Goal: Check status: Check status

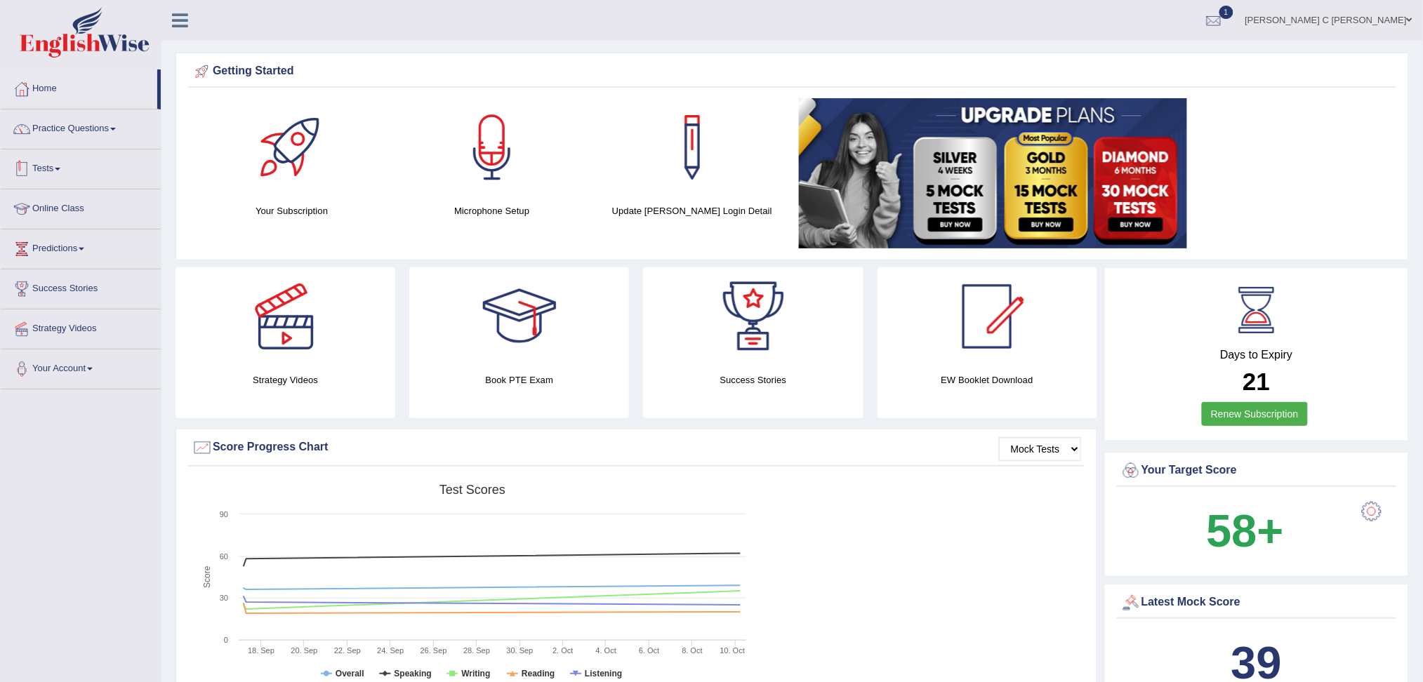
click at [76, 175] on link "Tests" at bounding box center [81, 167] width 160 height 35
click at [58, 258] on link "History" at bounding box center [91, 251] width 131 height 25
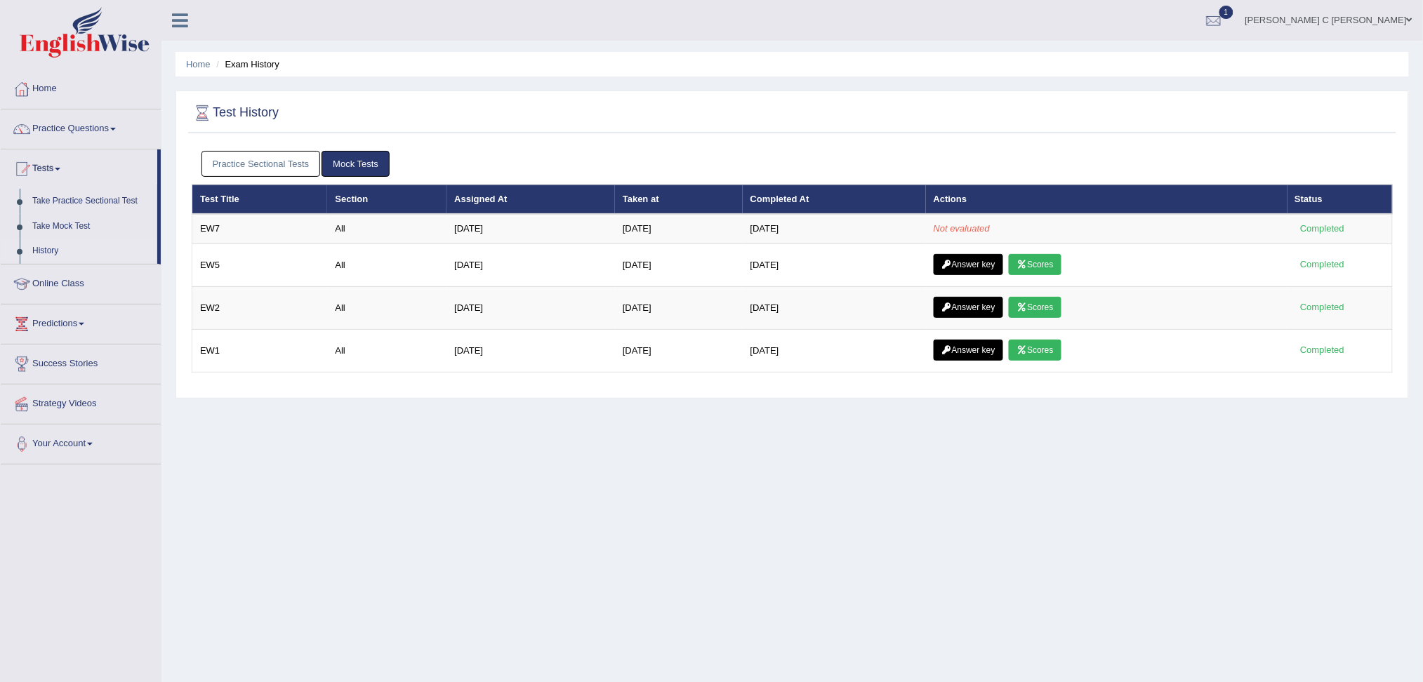
click at [354, 164] on link "Mock Tests" at bounding box center [355, 164] width 68 height 26
click at [48, 249] on link "History" at bounding box center [91, 251] width 131 height 25
click at [48, 249] on ul "Home Practice Questions Speaking Practice Read Aloud Repeat Sentence Describe I…" at bounding box center [81, 266] width 160 height 395
click at [67, 84] on link "Home" at bounding box center [81, 86] width 160 height 35
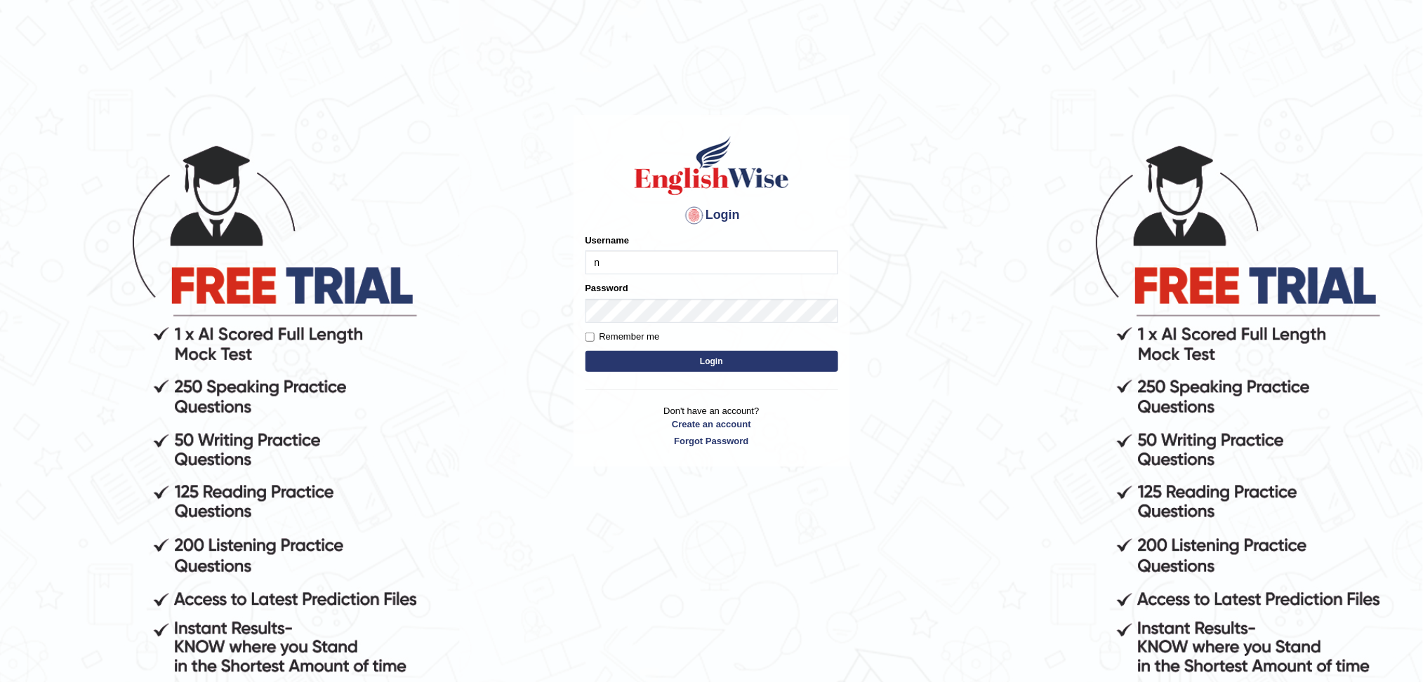
type input "NIELE"
click at [585, 351] on button "Login" at bounding box center [711, 361] width 253 height 21
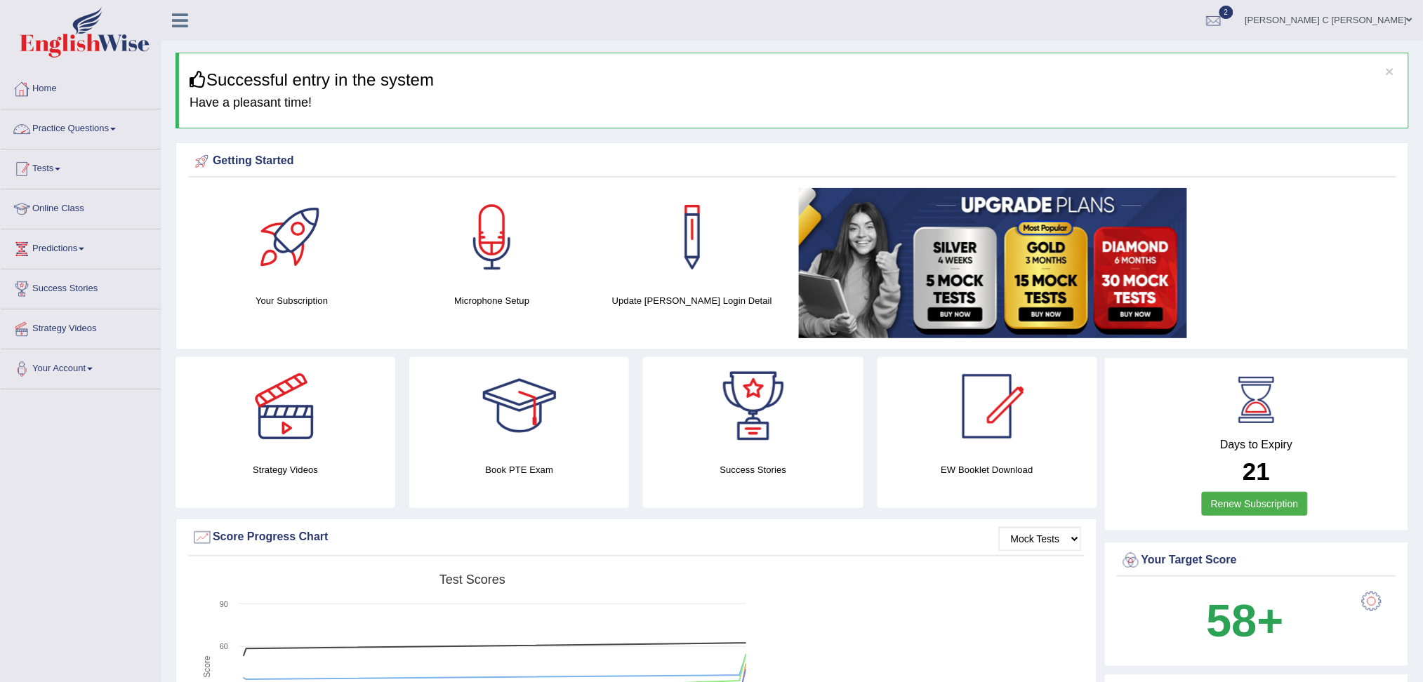
click at [74, 174] on link "Tests" at bounding box center [81, 167] width 160 height 35
drag, startPoint x: 67, startPoint y: 253, endPoint x: 79, endPoint y: 251, distance: 11.3
click at [67, 252] on link "History" at bounding box center [91, 251] width 131 height 25
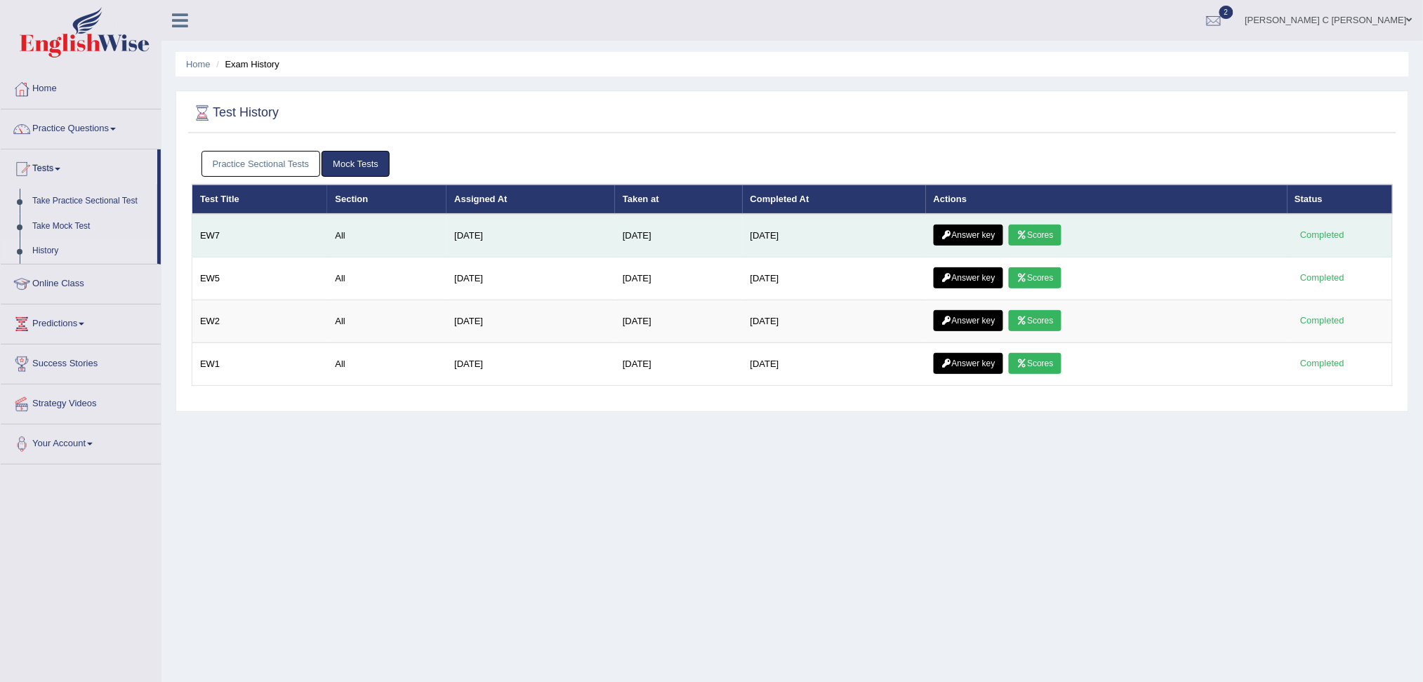
click at [1061, 232] on link "Scores" at bounding box center [1035, 235] width 52 height 21
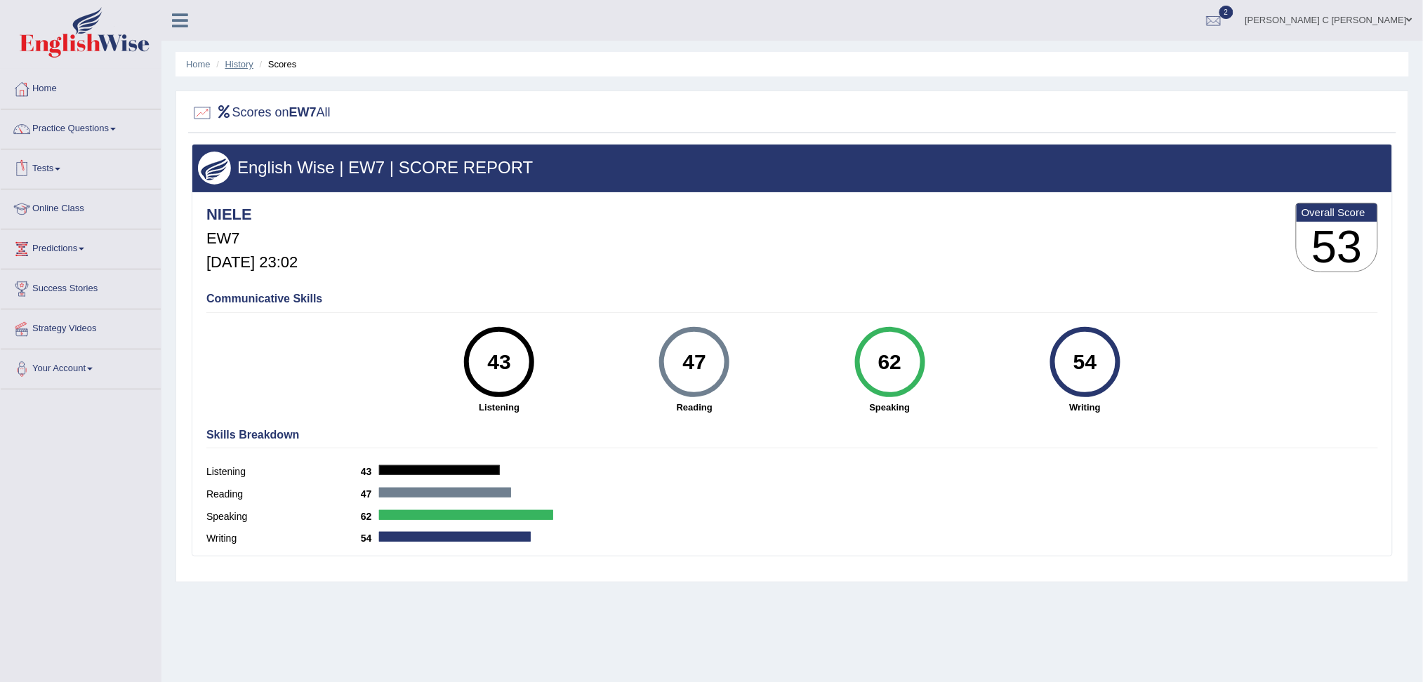
click at [244, 66] on link "History" at bounding box center [239, 64] width 28 height 11
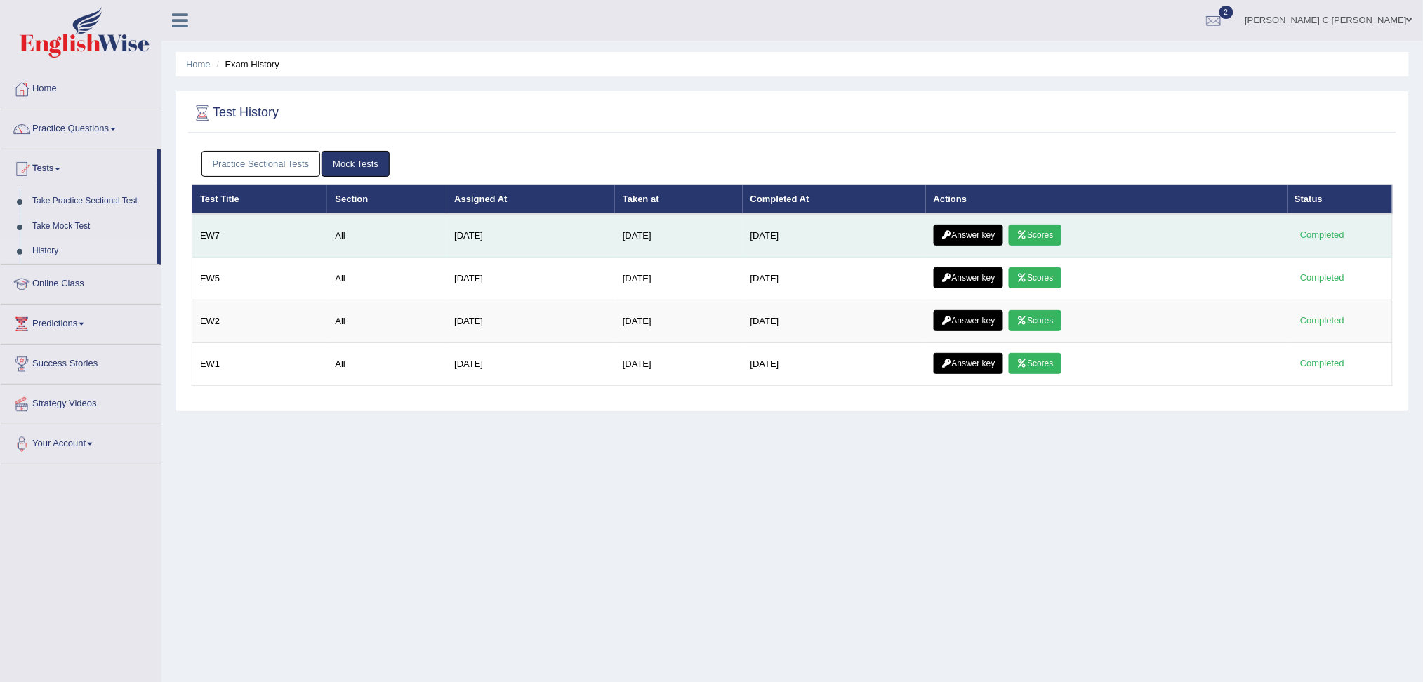
click at [971, 230] on link "Answer key" at bounding box center [968, 235] width 69 height 21
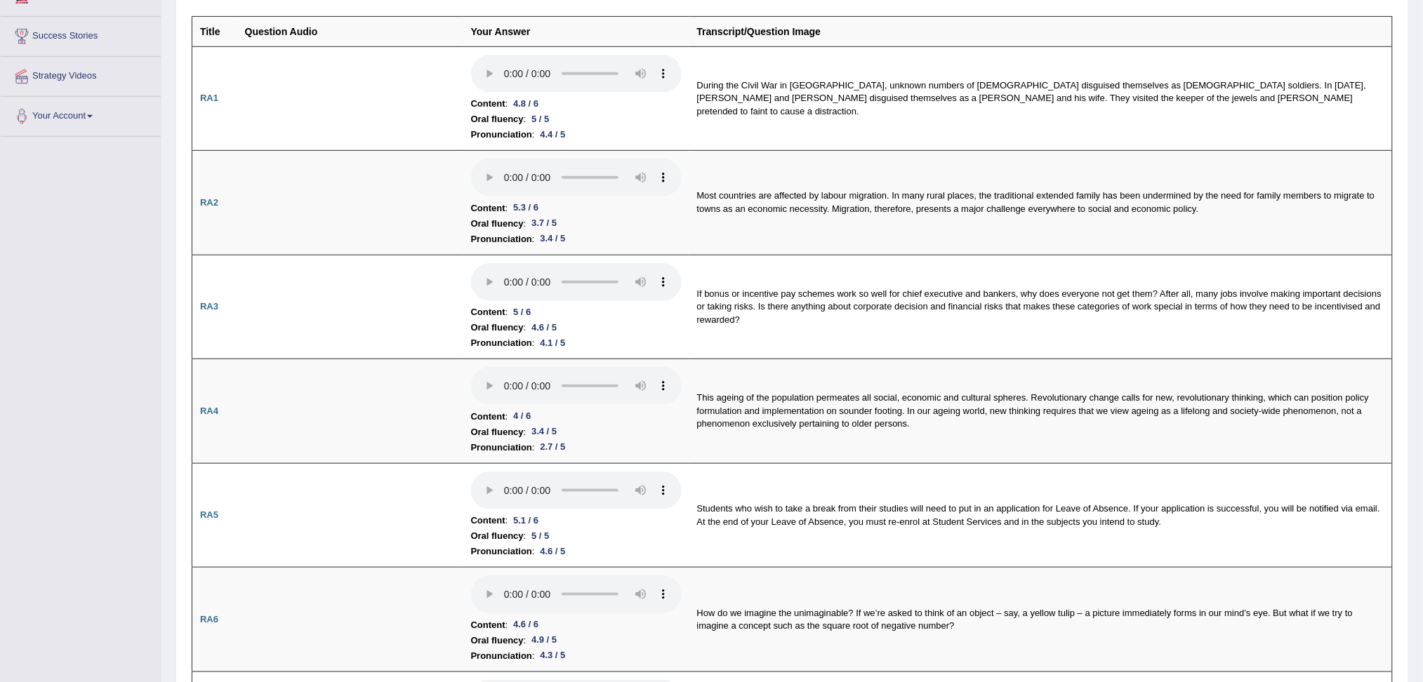
scroll to position [93, 0]
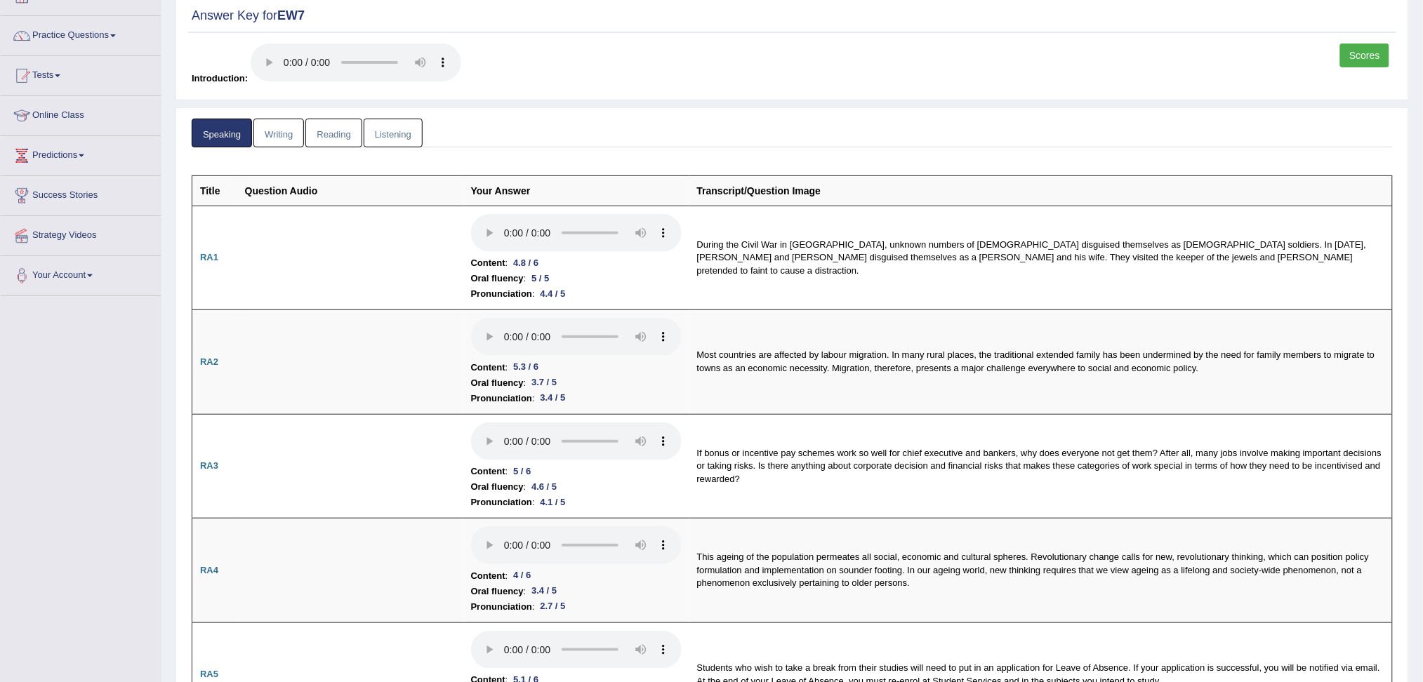
click at [291, 128] on link "Writing" at bounding box center [278, 133] width 51 height 29
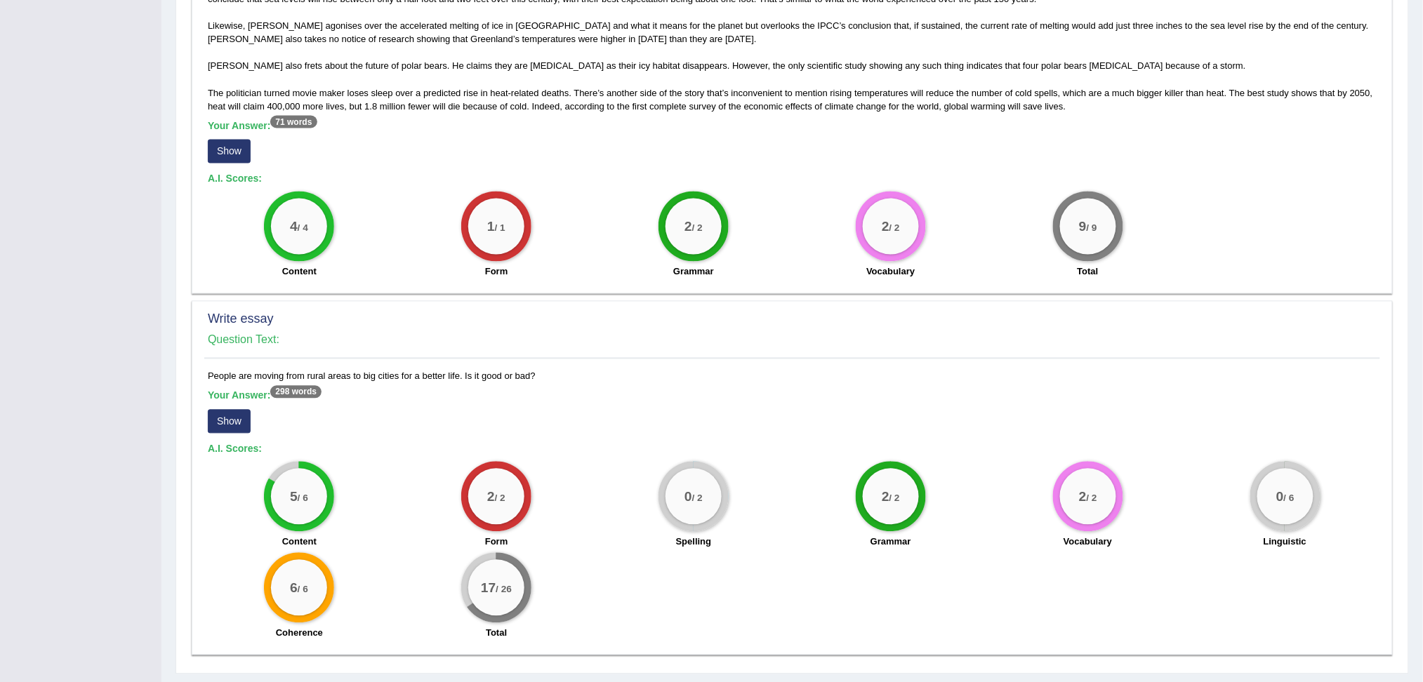
scroll to position [870, 0]
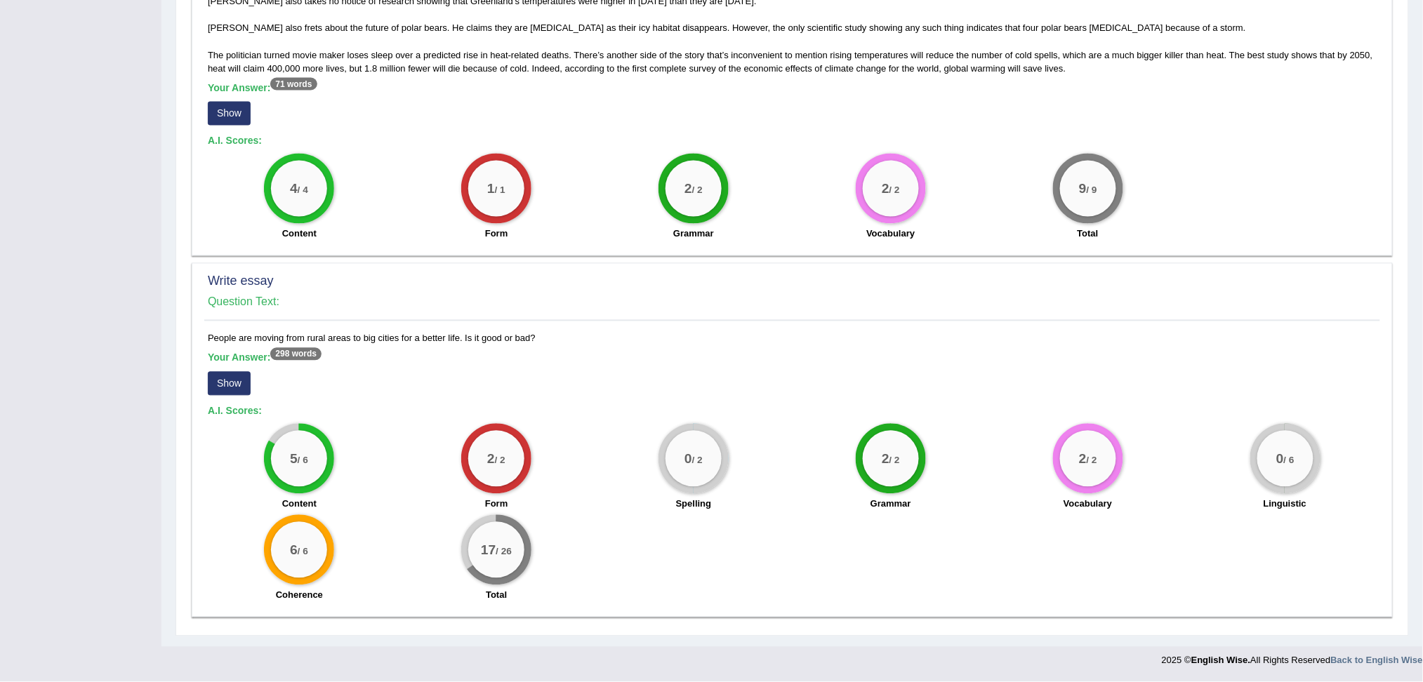
click at [230, 390] on button "Show" at bounding box center [229, 384] width 43 height 24
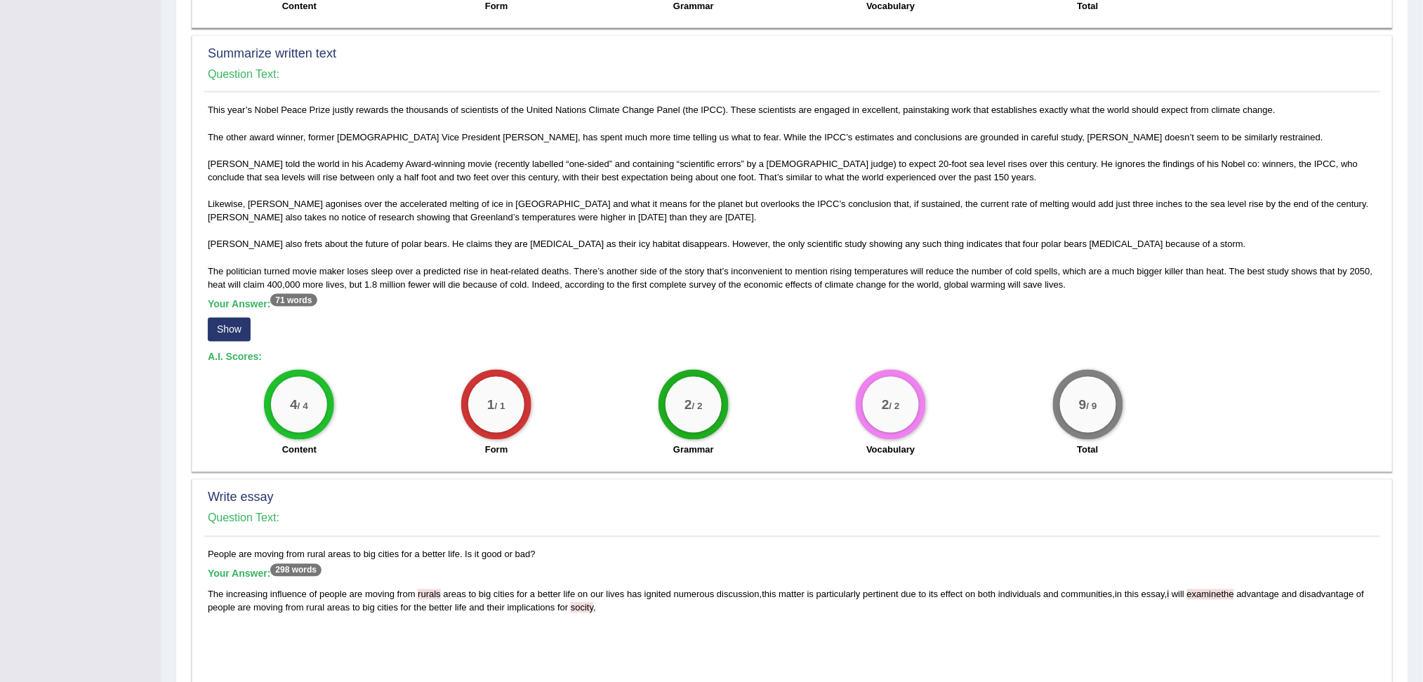
scroll to position [649, 0]
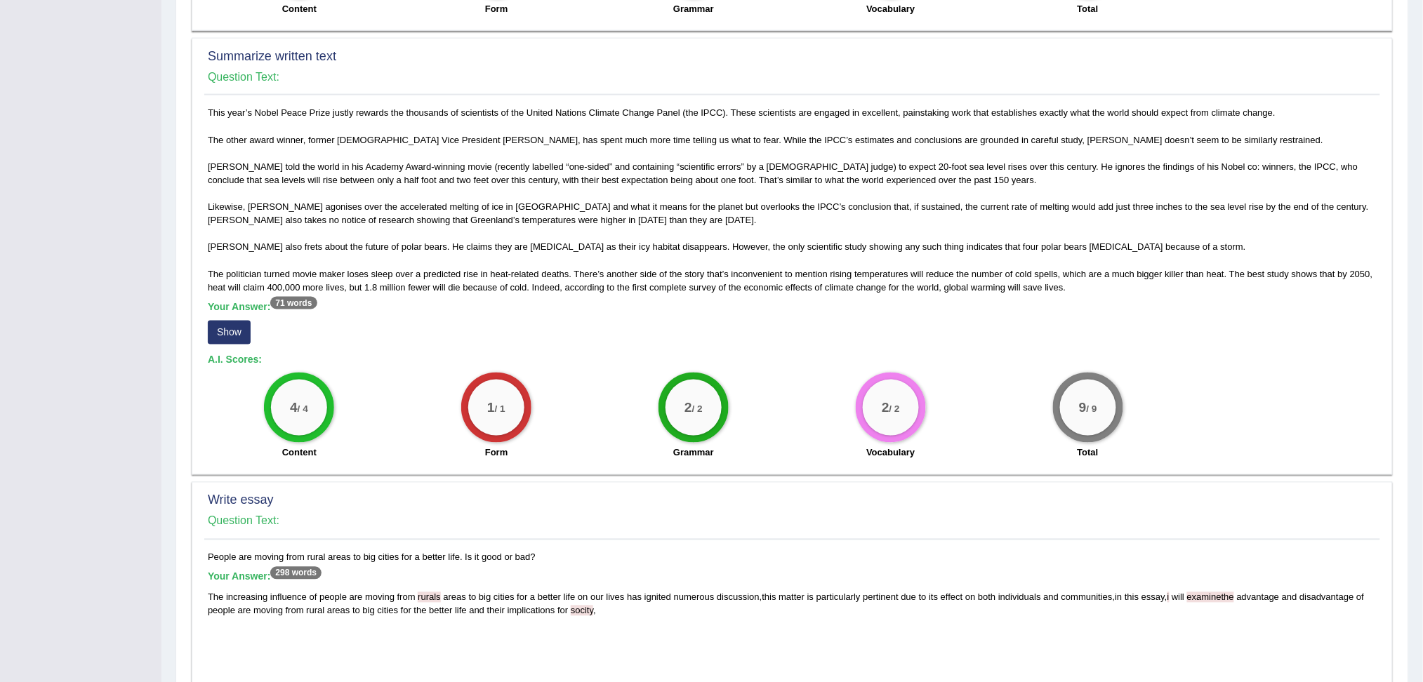
click at [227, 336] on button "Show" at bounding box center [229, 333] width 43 height 24
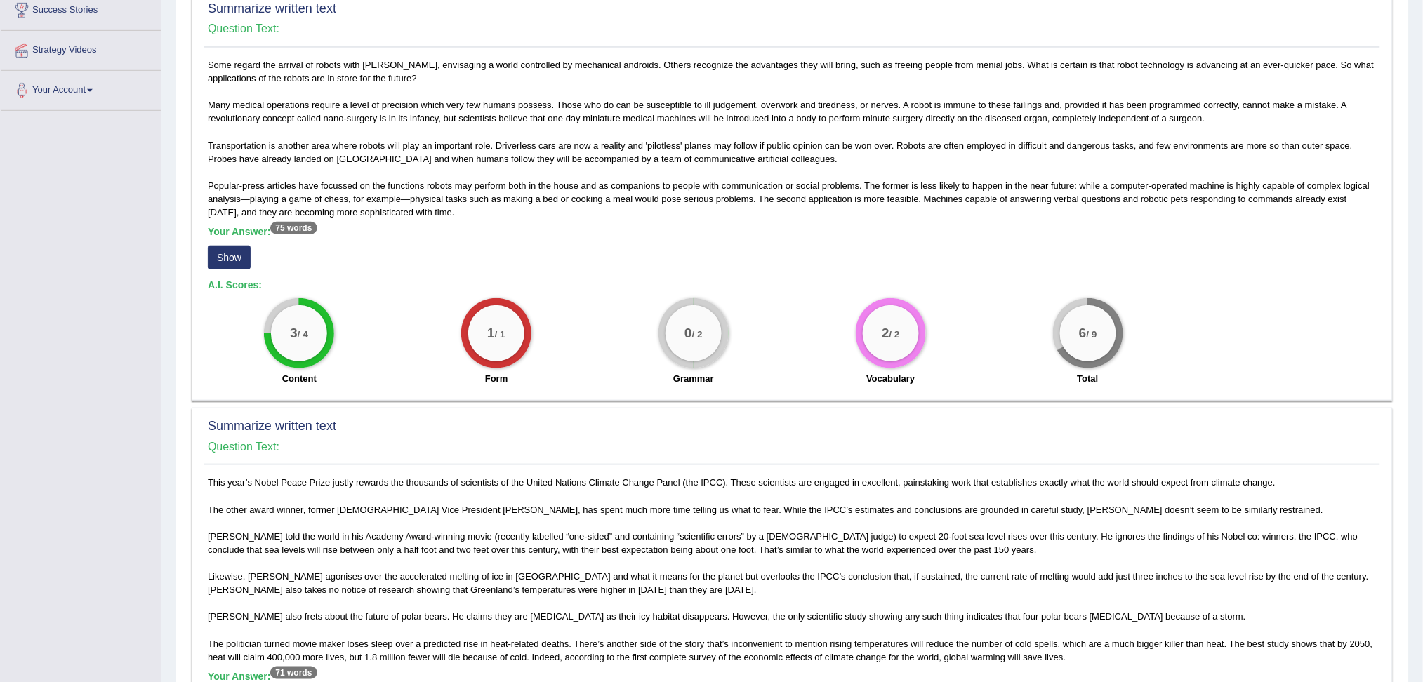
scroll to position [274, 0]
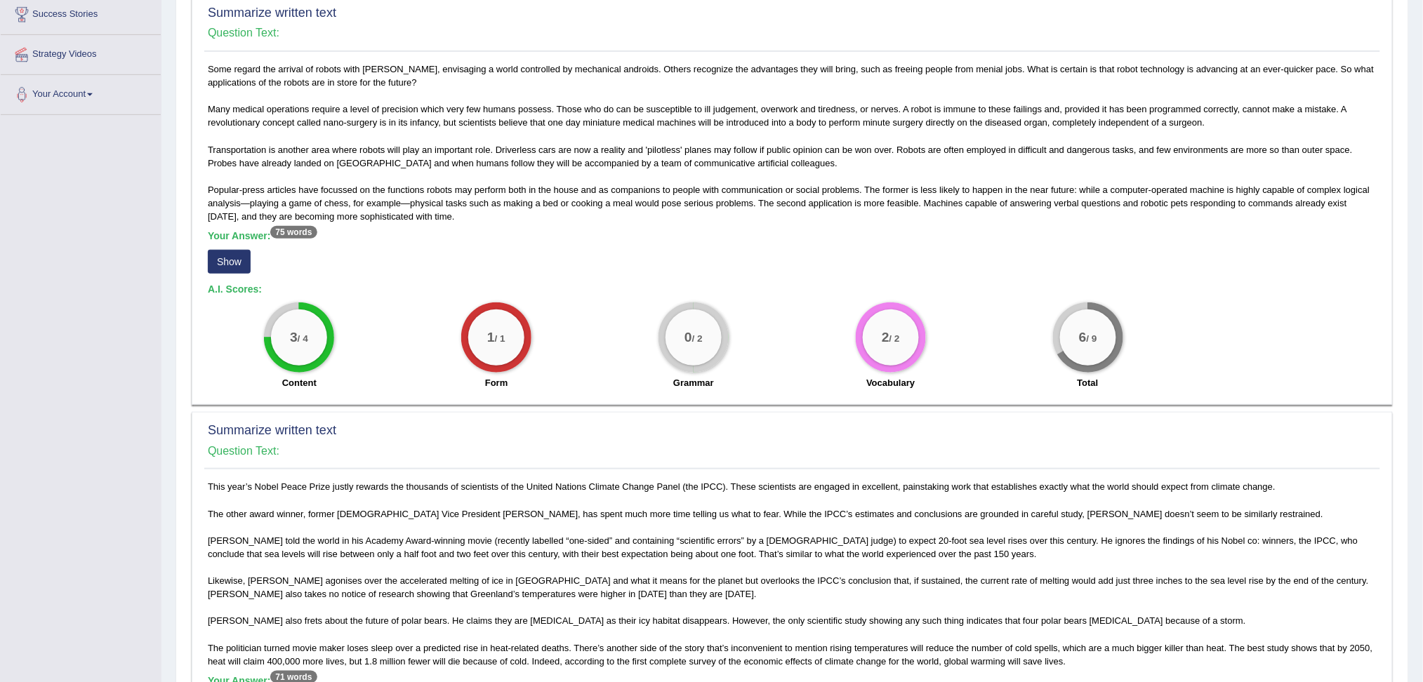
click at [239, 265] on button "Show" at bounding box center [229, 262] width 43 height 24
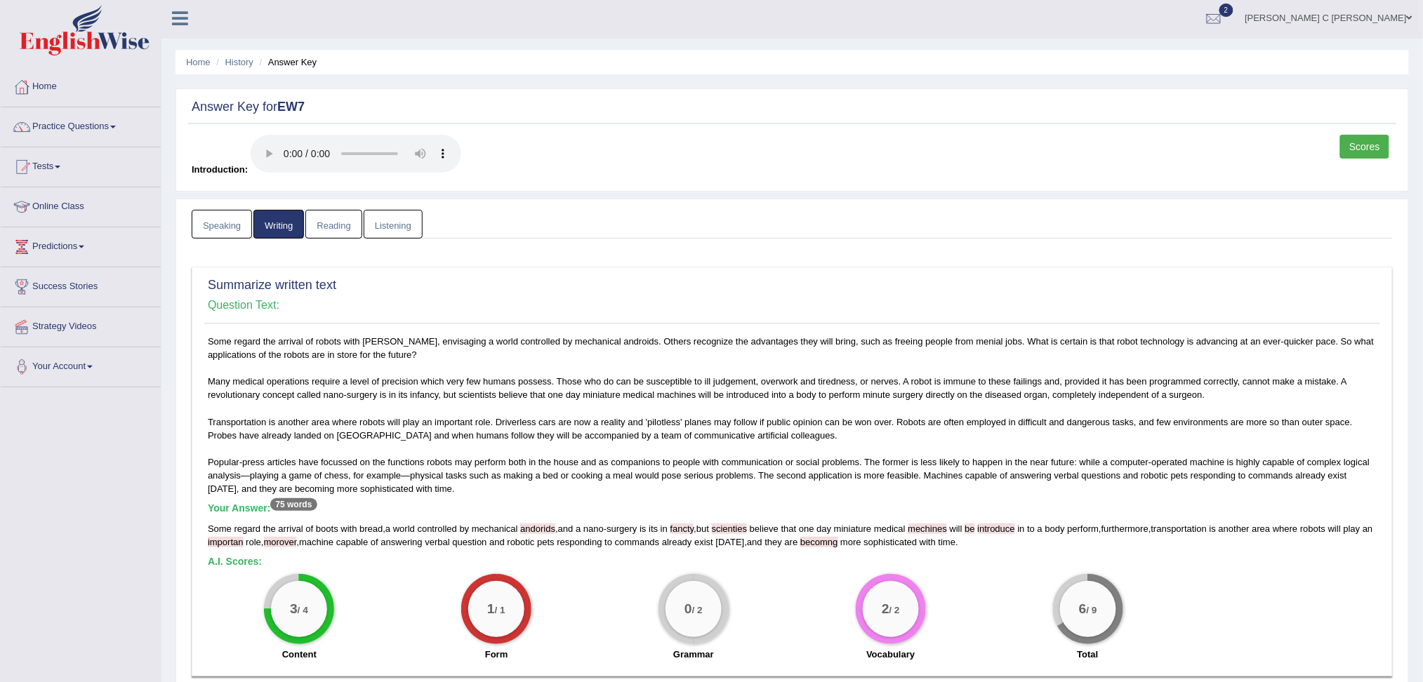
scroll to position [0, 0]
click at [326, 232] on link "Reading" at bounding box center [333, 226] width 56 height 29
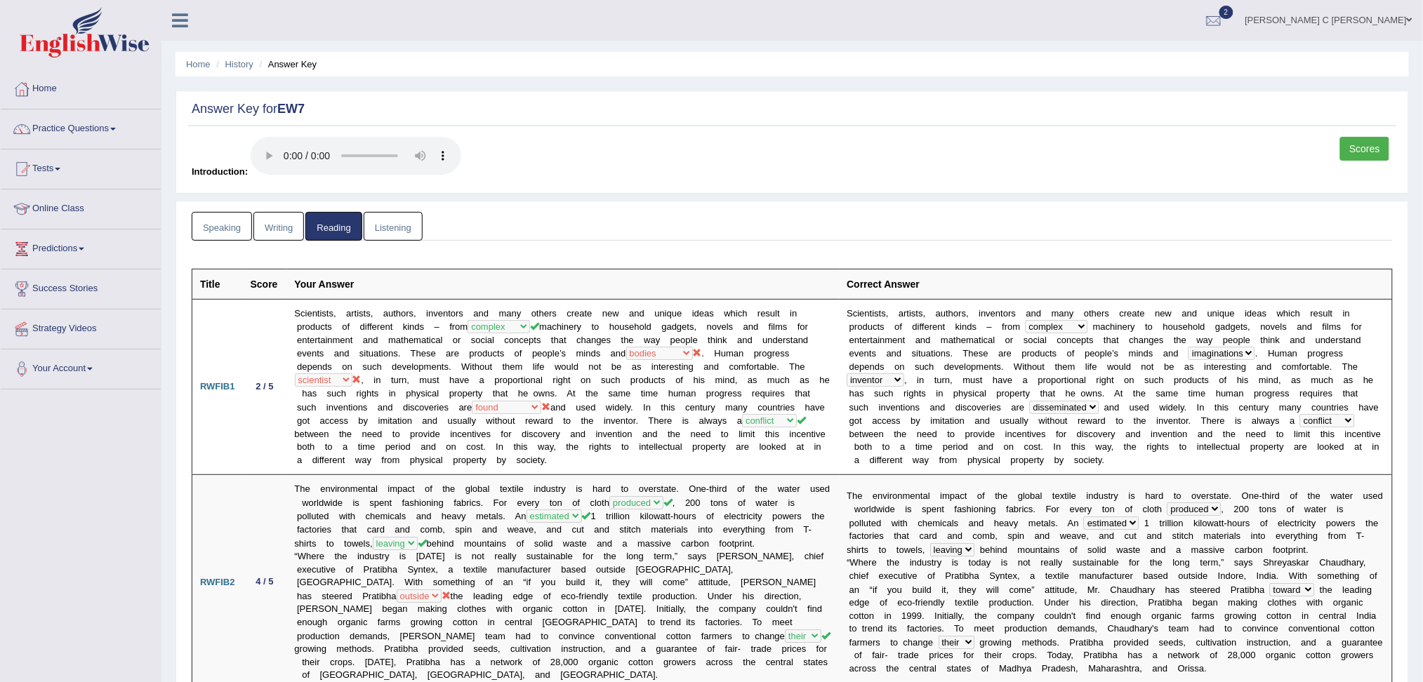
click at [390, 218] on link "Listening" at bounding box center [393, 226] width 59 height 29
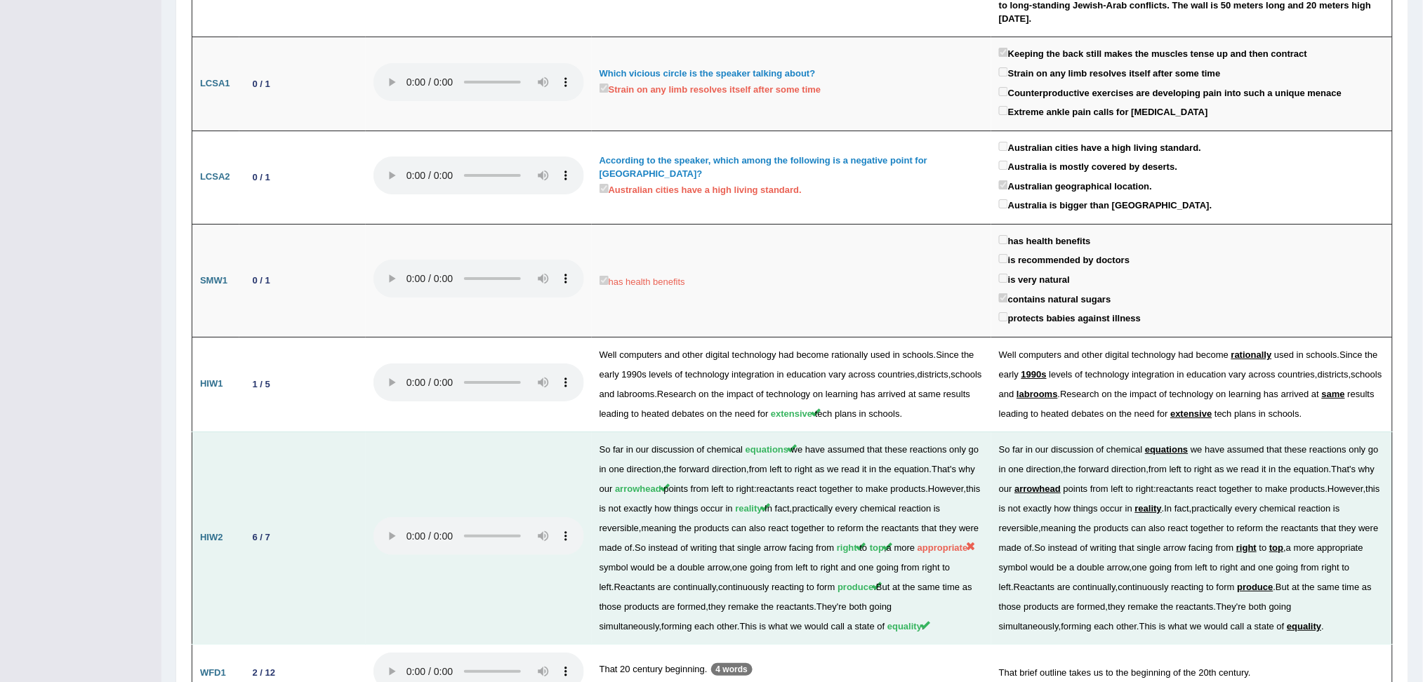
scroll to position [1735, 0]
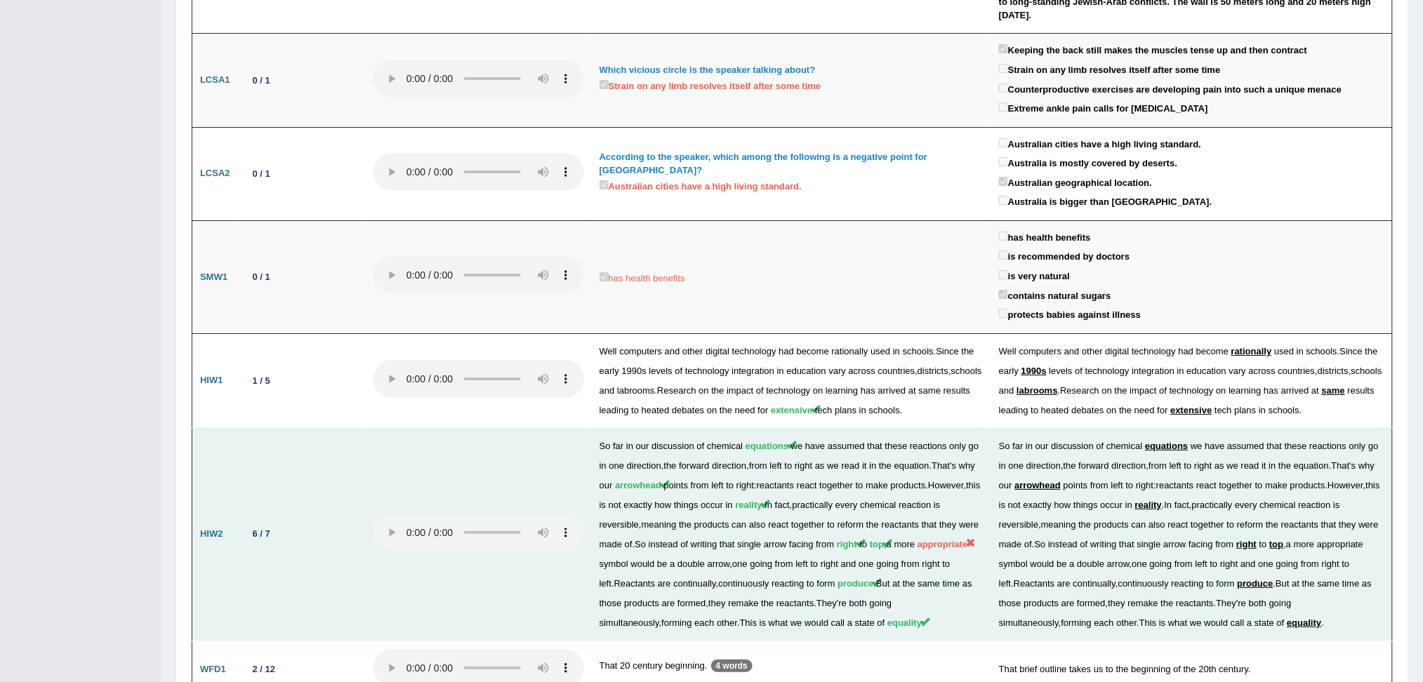
click at [952, 539] on span "appropriate" at bounding box center [942, 544] width 51 height 11
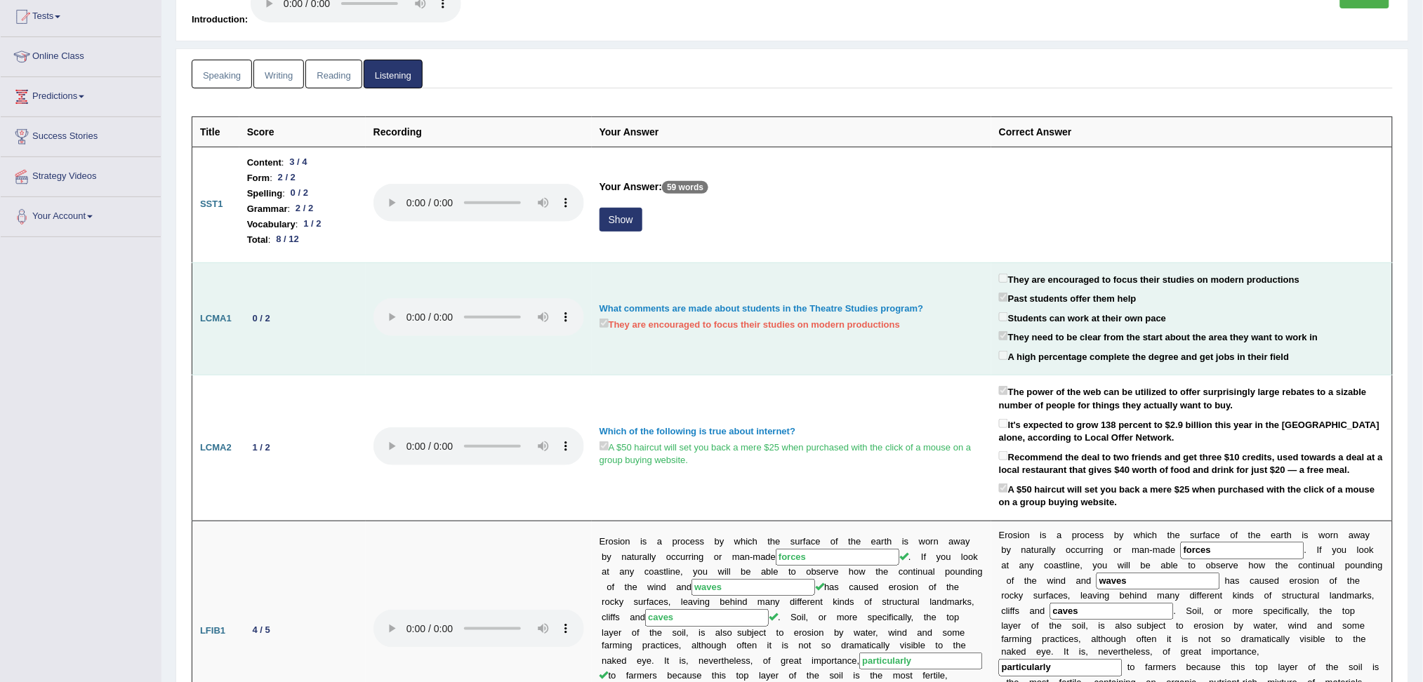
scroll to position [0, 0]
